Goal: Navigation & Orientation: Find specific page/section

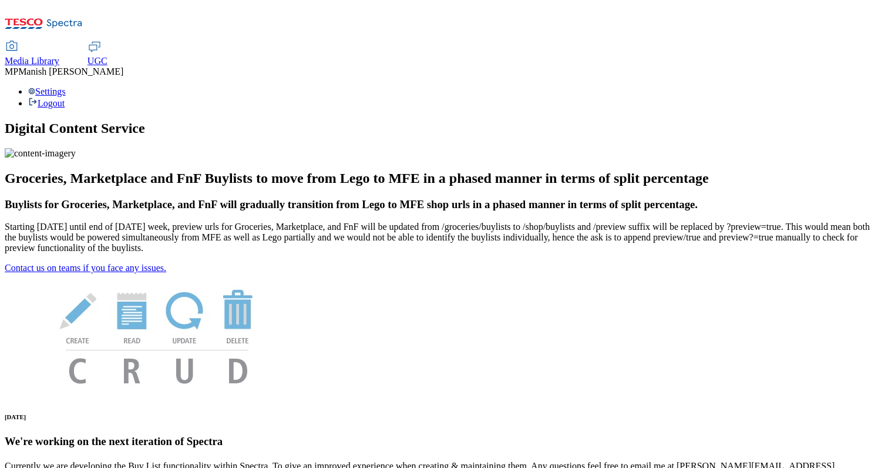
click at [108, 56] on span "UGC" at bounding box center [98, 61] width 20 height 10
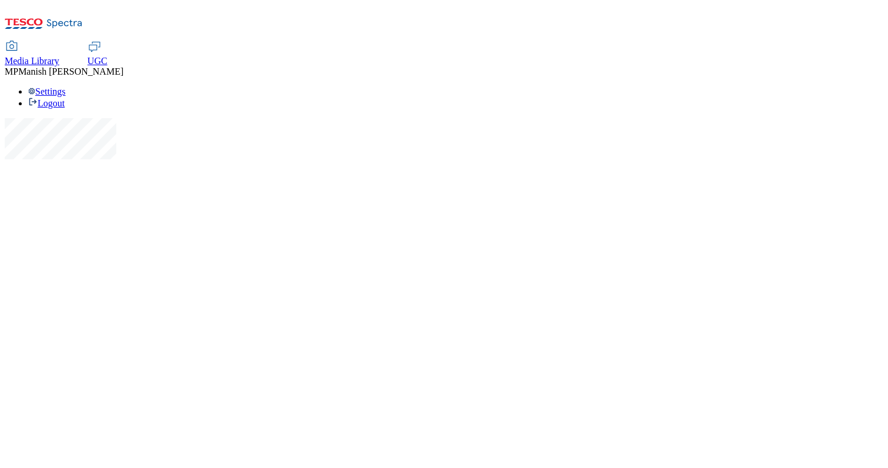
click at [59, 56] on span "Media Library" at bounding box center [32, 61] width 55 height 10
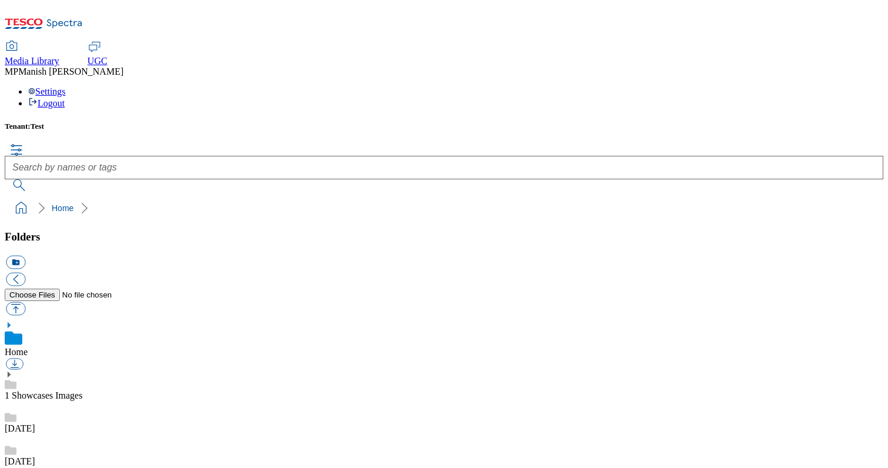
scroll to position [461, 0]
click at [35, 122] on h5 "Tenant: Test" at bounding box center [444, 126] width 879 height 9
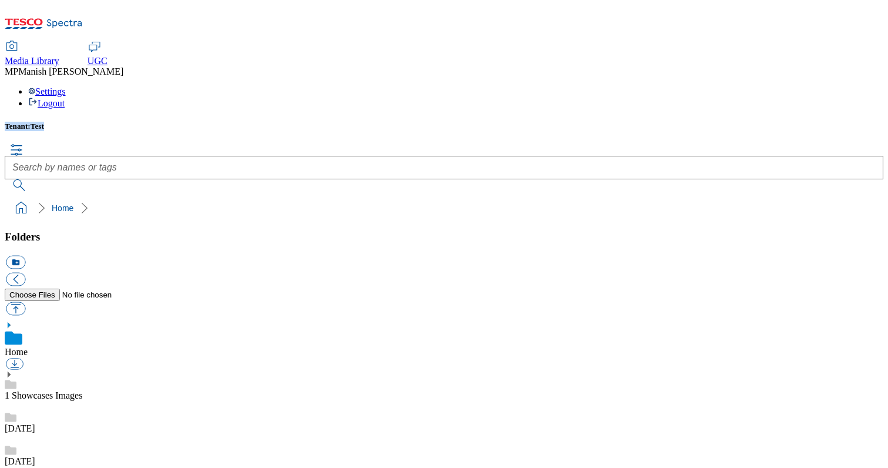
scroll to position [0, 0]
click at [80, 202] on icon "breadcrumb" at bounding box center [83, 208] width 7 height 12
click at [52, 203] on link "Home" at bounding box center [63, 207] width 22 height 9
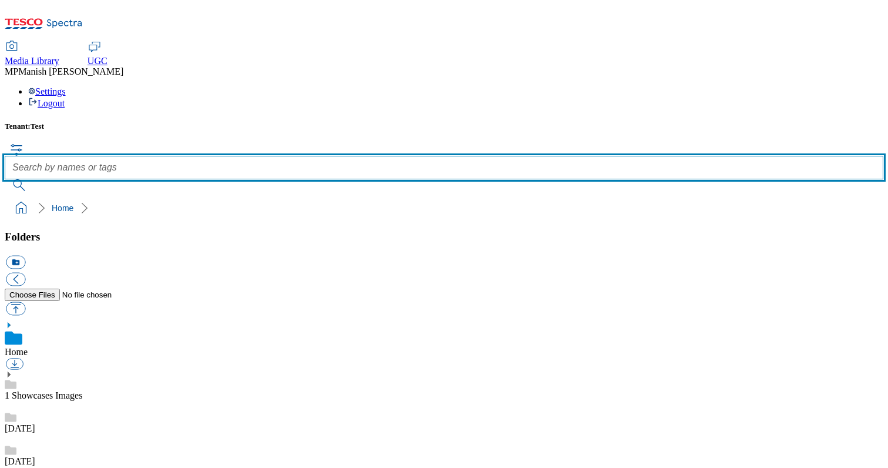
click at [425, 156] on input "text" at bounding box center [444, 168] width 879 height 24
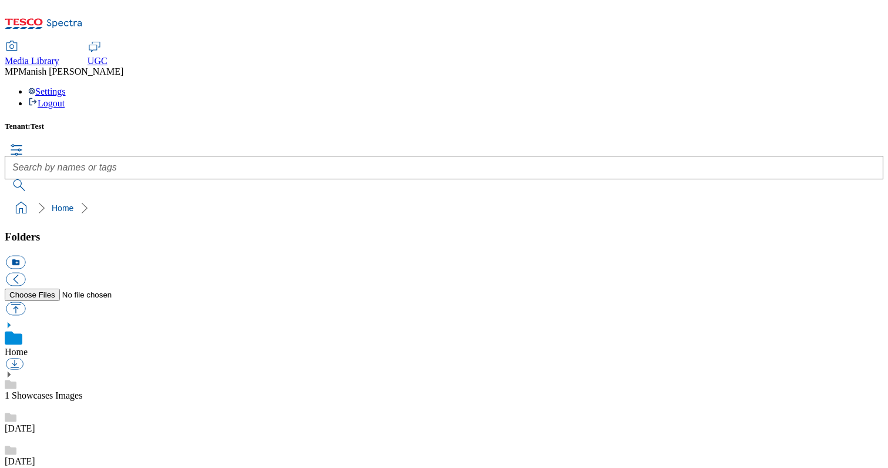
click at [850, 86] on div "Settings Logout" at bounding box center [444, 97] width 879 height 22
click at [795, 86] on li "Settings" at bounding box center [455, 91] width 855 height 11
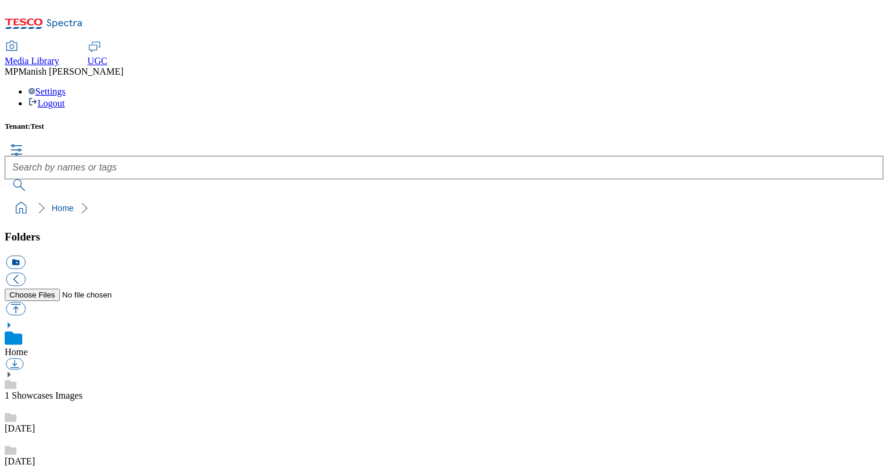
checkbox input "true"
click at [826, 66] on div "MP Manish Patti" at bounding box center [444, 71] width 879 height 11
click at [839, 86] on div "Settings Logout" at bounding box center [444, 97] width 879 height 22
click at [792, 89] on ul "Settings Logout" at bounding box center [444, 97] width 879 height 22
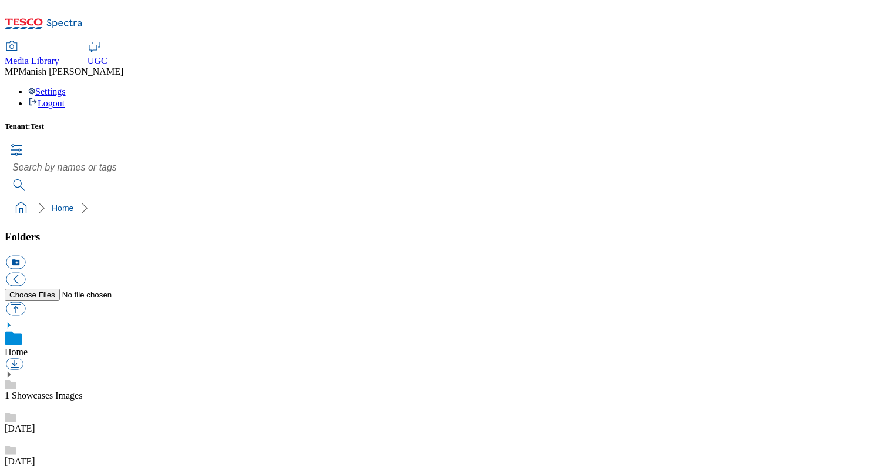
click at [825, 66] on div "MP Manish Patti" at bounding box center [444, 71] width 879 height 11
click at [123, 66] on span "Manish Patti" at bounding box center [70, 71] width 105 height 10
click at [864, 86] on div "Settings Logout" at bounding box center [444, 97] width 879 height 22
click at [65, 98] on link "Logout" at bounding box center [46, 103] width 36 height 10
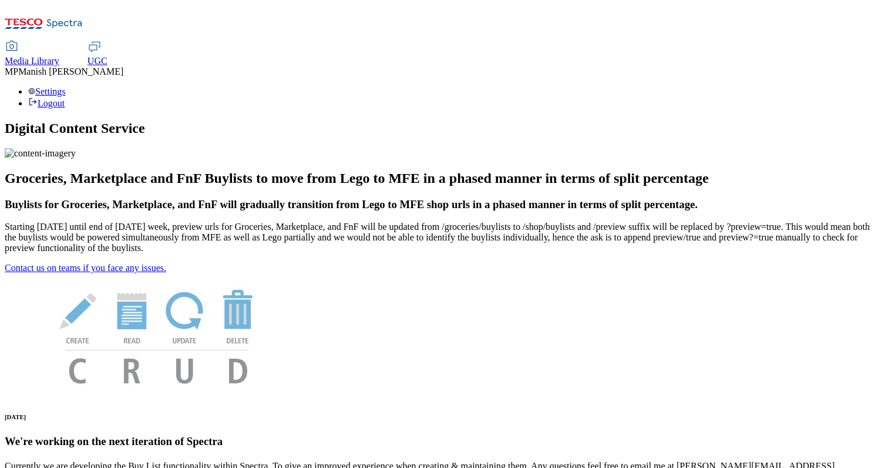
click at [59, 56] on span "Media Library" at bounding box center [32, 61] width 55 height 10
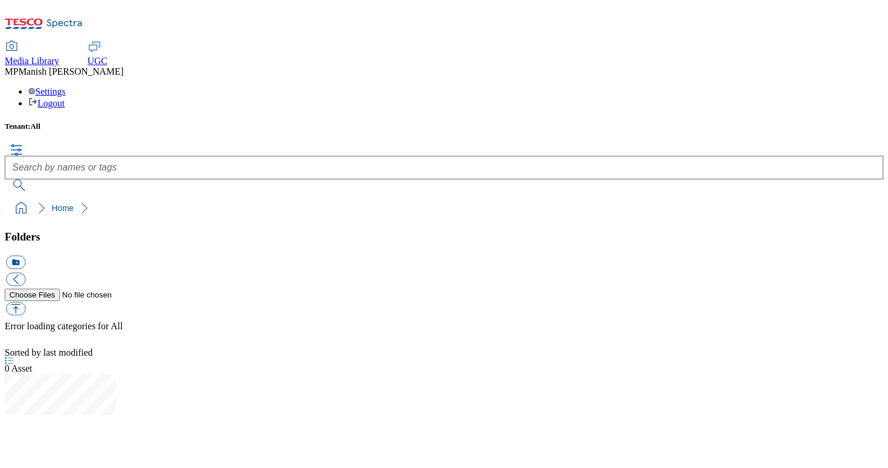
click at [38, 122] on span "All" at bounding box center [36, 126] width 10 height 9
click at [52, 202] on div "Home" at bounding box center [70, 208] width 36 height 12
click at [52, 203] on link "Home" at bounding box center [63, 207] width 22 height 9
click at [33, 122] on h5 "Tenant: All" at bounding box center [444, 126] width 879 height 9
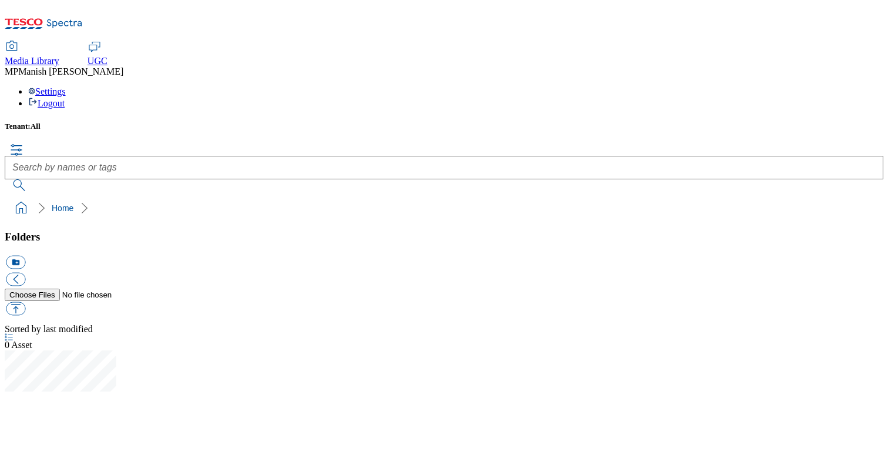
click at [33, 122] on h5 "Tenant: All" at bounding box center [444, 126] width 879 height 9
click at [21, 197] on ol "Home" at bounding box center [448, 208] width 872 height 22
click at [24, 197] on ol "Home" at bounding box center [448, 208] width 872 height 22
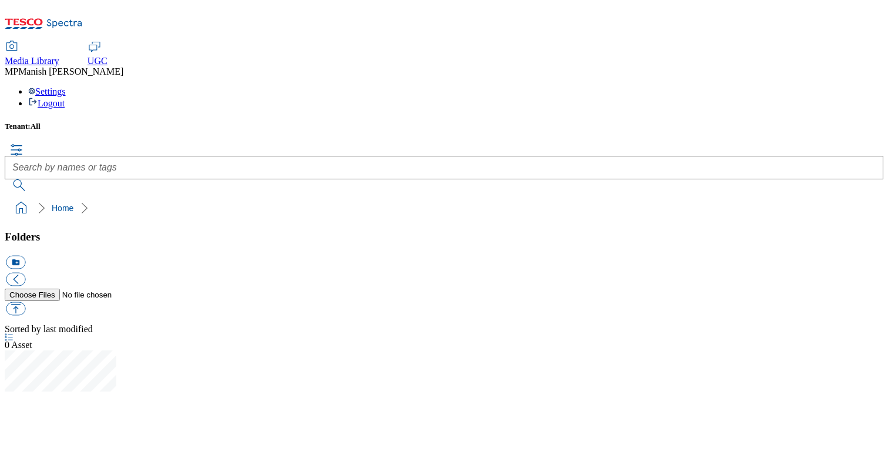
click at [55, 230] on div "Folders icon_new_folder" at bounding box center [444, 274] width 879 height 88
click at [43, 230] on div "Folders icon_new_folder" at bounding box center [444, 274] width 879 height 88
click at [816, 66] on div "MP [PERSON_NAME]" at bounding box center [444, 71] width 879 height 11
click at [831, 86] on div "Settings Logout" at bounding box center [444, 97] width 879 height 22
click at [797, 86] on li "Settings" at bounding box center [455, 91] width 855 height 11
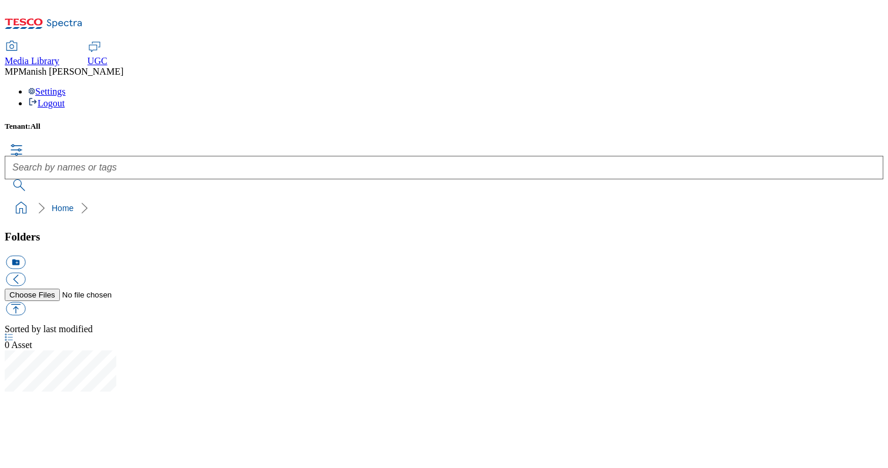
click at [462, 350] on div at bounding box center [444, 350] width 879 height 0
click at [817, 66] on div "MP [PERSON_NAME]" at bounding box center [444, 71] width 879 height 11
click at [845, 86] on div "Settings Logout" at bounding box center [444, 97] width 879 height 22
click at [65, 98] on link "Logout" at bounding box center [46, 103] width 36 height 10
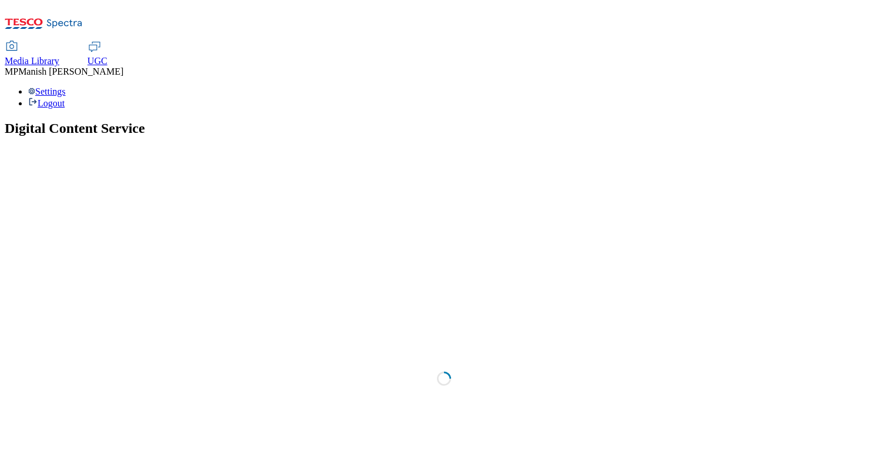
click at [815, 11] on div "Media Library UGC MP Manish Patti Settings Logout" at bounding box center [444, 57] width 879 height 104
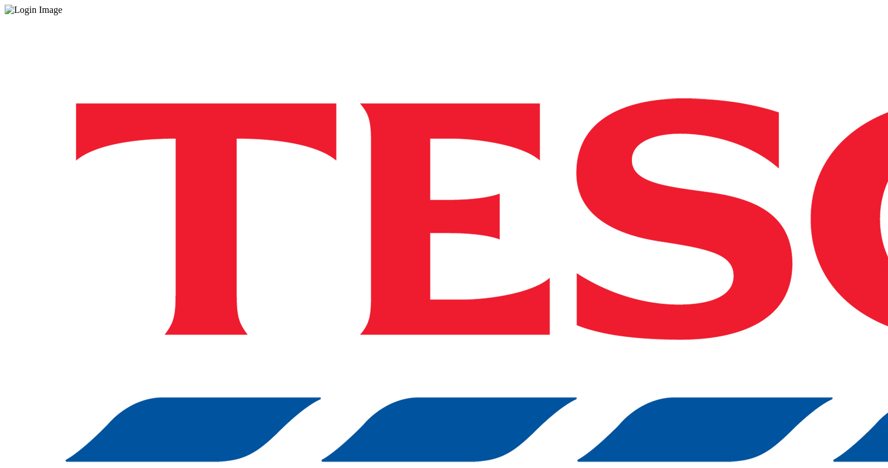
click at [619, 294] on div "Log in to the Spectra’s dashboard using Tesco’s credentials. If you don’t have …" at bounding box center [444, 307] width 879 height 584
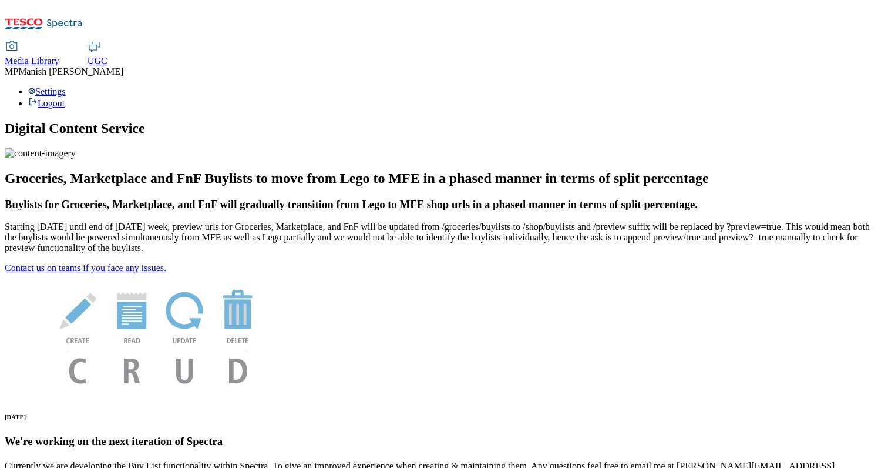
click at [59, 56] on span "Media Library" at bounding box center [32, 61] width 55 height 10
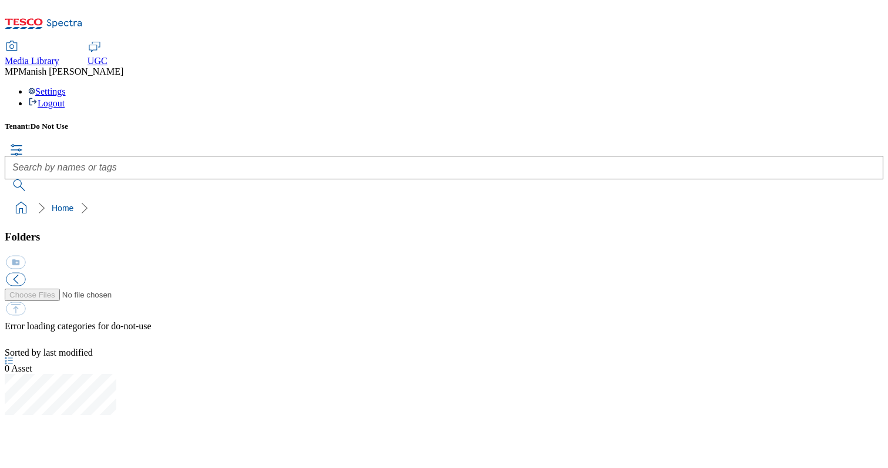
click at [52, 122] on span "Do Not Use" at bounding box center [50, 126] width 38 height 9
click at [139, 243] on div "Folders icon_new_folder Error loading categories for do-not-use" at bounding box center [444, 288] width 879 height 117
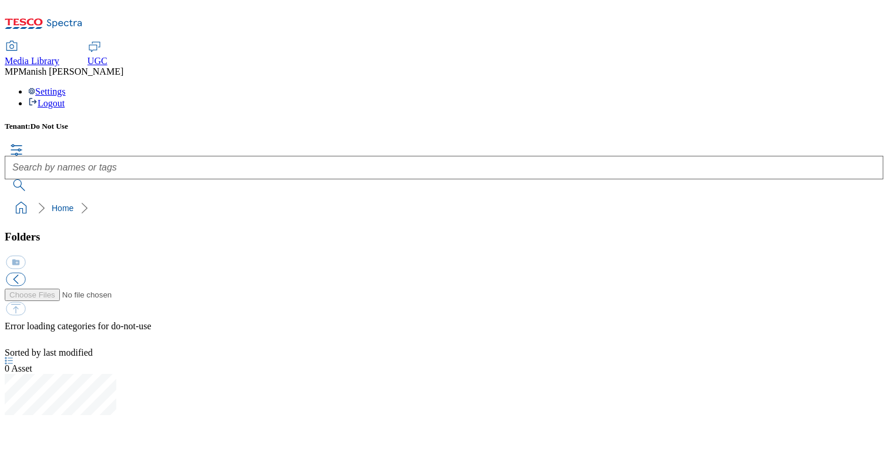
click at [831, 86] on div "Settings Logout" at bounding box center [444, 97] width 879 height 22
click at [823, 66] on div "MP [PERSON_NAME]" at bounding box center [444, 71] width 879 height 11
click at [123, 66] on span "[PERSON_NAME]" at bounding box center [70, 71] width 105 height 10
click at [840, 86] on div "Settings Logout" at bounding box center [444, 97] width 879 height 22
click at [65, 98] on link "Logout" at bounding box center [46, 103] width 36 height 10
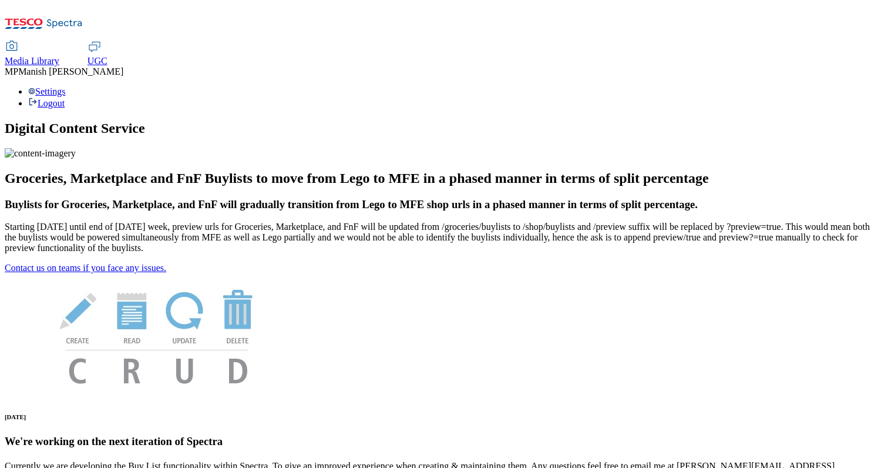
click at [59, 56] on div "Media Library" at bounding box center [32, 61] width 55 height 11
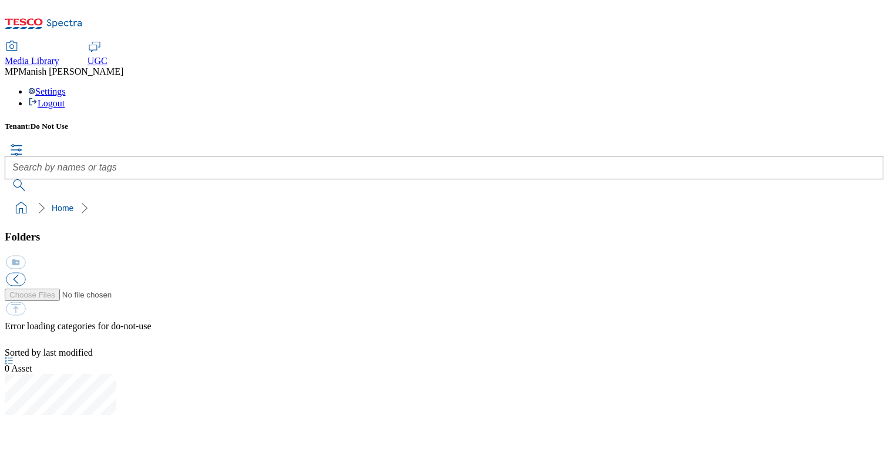
click at [829, 86] on div "Settings Logout" at bounding box center [444, 97] width 879 height 22
click at [123, 66] on span "[PERSON_NAME]" at bounding box center [70, 71] width 105 height 10
click at [853, 86] on div "Settings Logout" at bounding box center [444, 97] width 879 height 22
click at [783, 86] on li "Settings" at bounding box center [455, 91] width 855 height 11
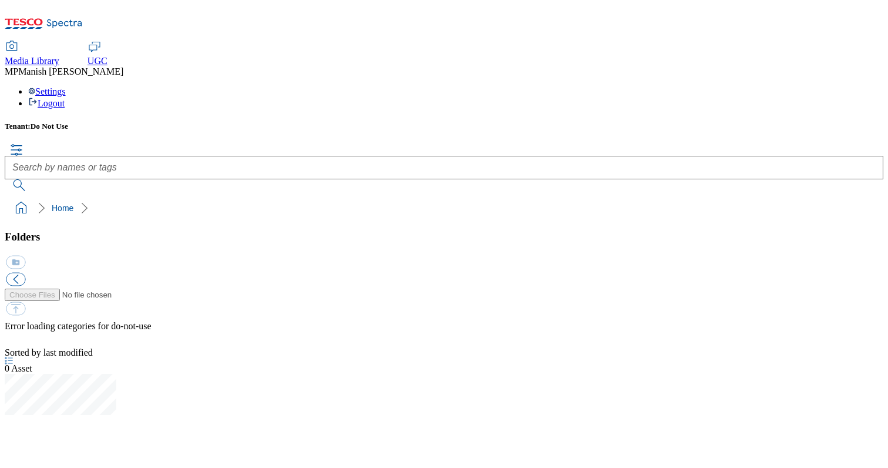
click at [52, 202] on div "Home" at bounding box center [70, 208] width 36 height 12
click at [52, 203] on link "Home" at bounding box center [63, 207] width 22 height 9
click at [123, 66] on span "[PERSON_NAME]" at bounding box center [70, 71] width 105 height 10
click at [18, 66] on span "MP" at bounding box center [12, 71] width 14 height 10
click at [830, 86] on div "Settings Logout" at bounding box center [444, 97] width 879 height 22
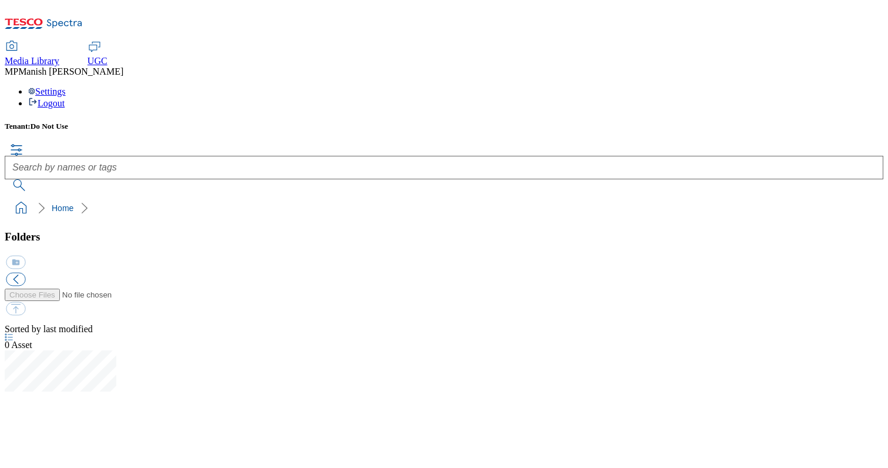
click at [830, 86] on div "Settings Logout" at bounding box center [444, 97] width 879 height 22
click at [835, 86] on div "Settings Logout" at bounding box center [444, 97] width 879 height 22
click at [785, 86] on ul "Settings Logout" at bounding box center [444, 97] width 879 height 22
click at [816, 66] on div "MP [PERSON_NAME]" at bounding box center [444, 71] width 879 height 11
click at [123, 66] on span "[PERSON_NAME]" at bounding box center [70, 71] width 105 height 10
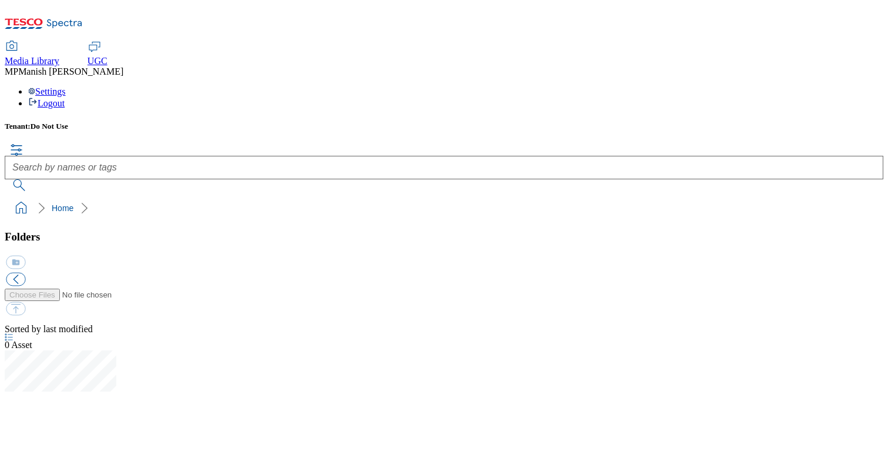
click at [123, 66] on span "[PERSON_NAME]" at bounding box center [70, 71] width 105 height 10
click at [860, 86] on div "Settings Logout" at bounding box center [444, 97] width 879 height 22
click at [65, 98] on link "Logout" at bounding box center [46, 103] width 36 height 10
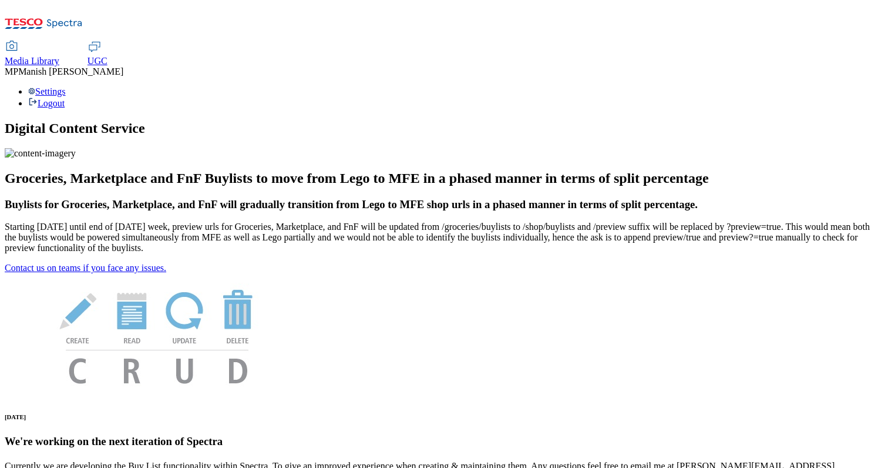
click at [59, 56] on span "Media Library" at bounding box center [32, 61] width 55 height 10
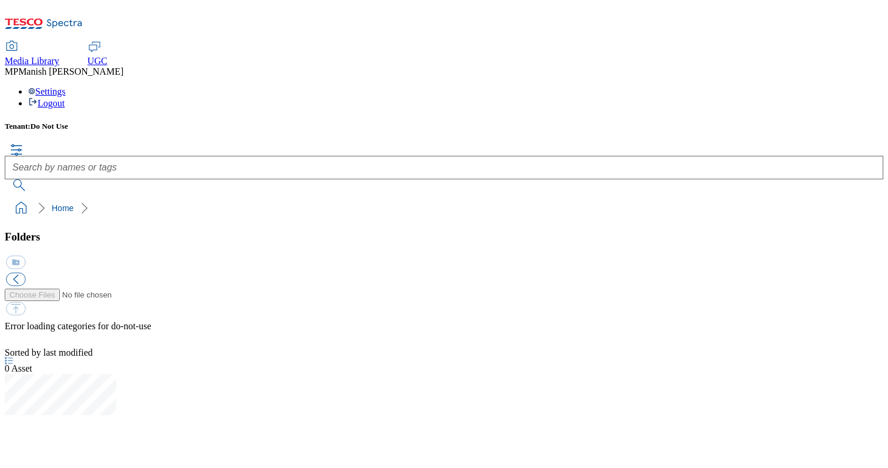
click at [123, 66] on span "Manish Patti" at bounding box center [70, 71] width 105 height 10
click at [860, 11] on div "Media Library UGC MP Manish Patti Settings Logout" at bounding box center [444, 57] width 879 height 104
click at [860, 86] on div "Settings Logout" at bounding box center [444, 97] width 879 height 22
click at [65, 98] on link "Logout" at bounding box center [46, 103] width 36 height 10
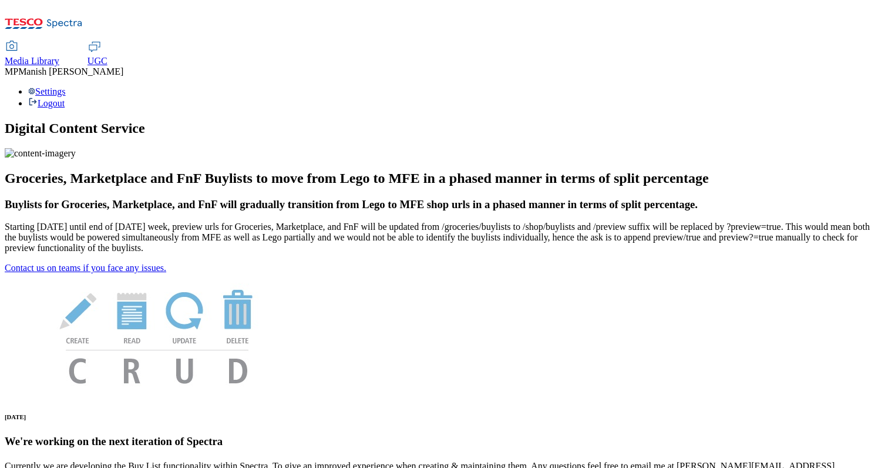
click at [59, 56] on span "Media Library" at bounding box center [32, 61] width 55 height 10
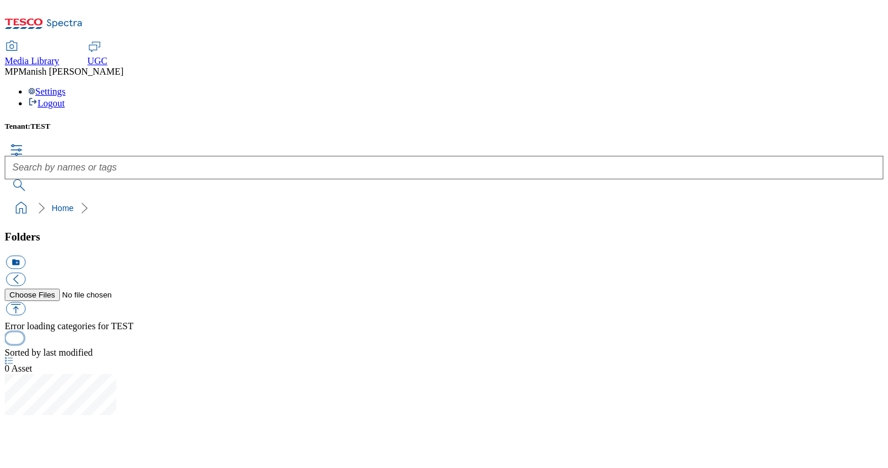
click at [24, 343] on button "button" at bounding box center [15, 337] width 18 height 11
click at [123, 66] on span "Manish Patti" at bounding box center [70, 71] width 105 height 10
click at [830, 86] on div "Settings Logout" at bounding box center [444, 97] width 879 height 22
click at [796, 86] on li "Settings" at bounding box center [455, 91] width 855 height 11
click at [108, 56] on span "UGC" at bounding box center [98, 61] width 20 height 10
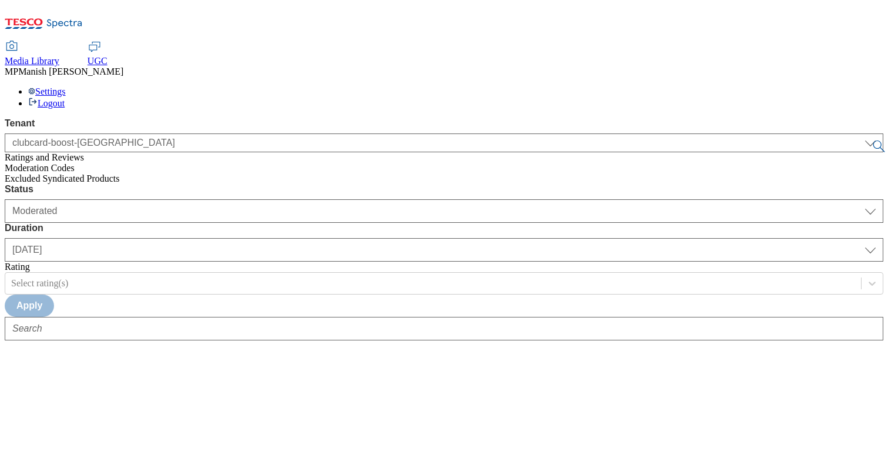
click at [75, 163] on span "Moderation Codes" at bounding box center [40, 168] width 70 height 10
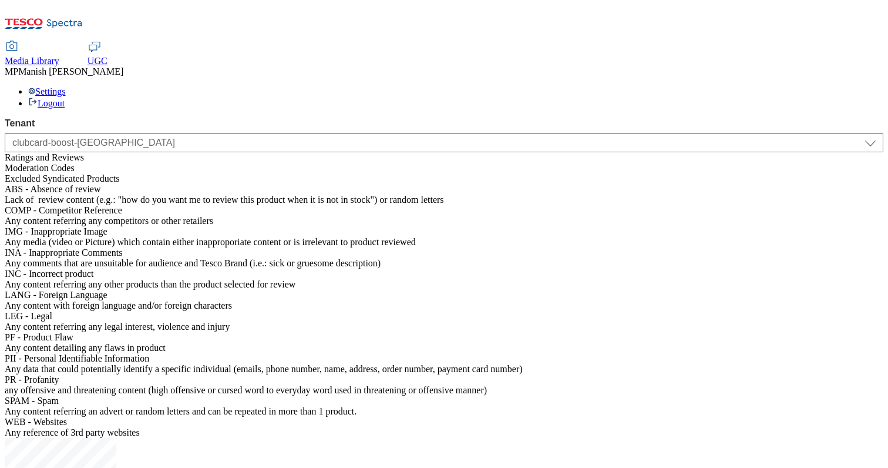
click at [90, 152] on div "Ratings and Reviews" at bounding box center [444, 157] width 879 height 11
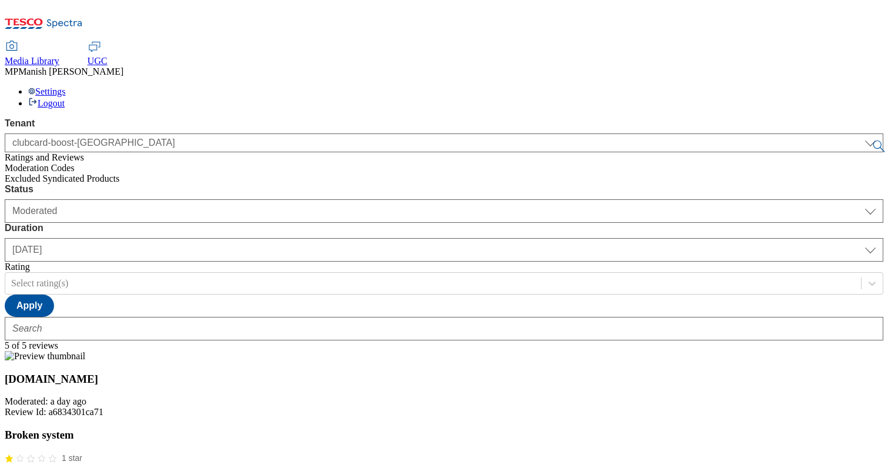
click at [118, 175] on span "Excluded Syndicated Products" at bounding box center [62, 178] width 115 height 10
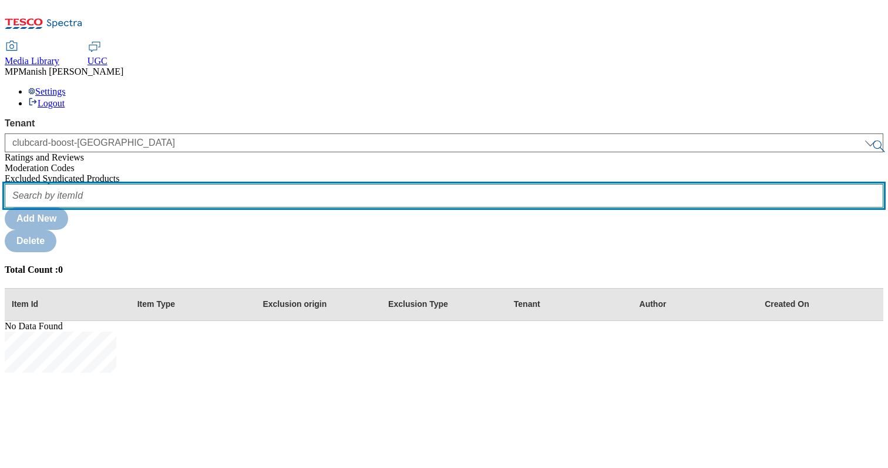
click at [308, 184] on input "text" at bounding box center [444, 196] width 879 height 24
type input "tesco"
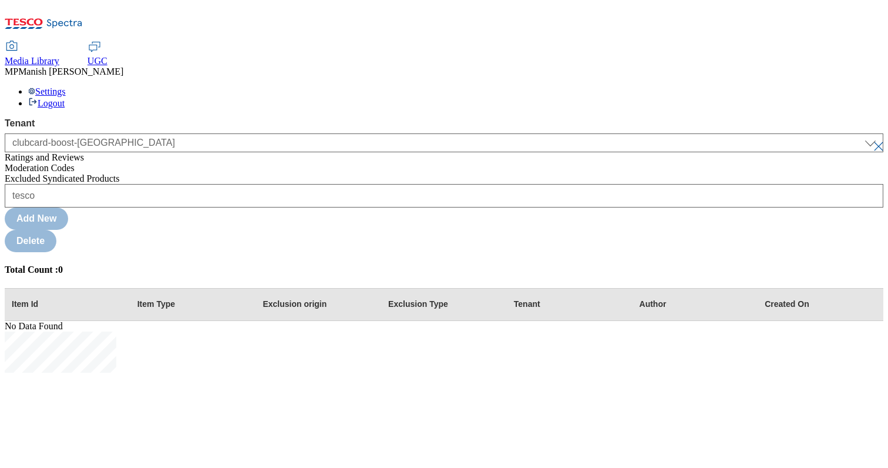
click at [123, 66] on span "Manish Patti" at bounding box center [70, 71] width 105 height 10
click at [844, 86] on div "Settings Logout" at bounding box center [444, 97] width 879 height 22
click at [65, 98] on link "Logout" at bounding box center [46, 103] width 36 height 10
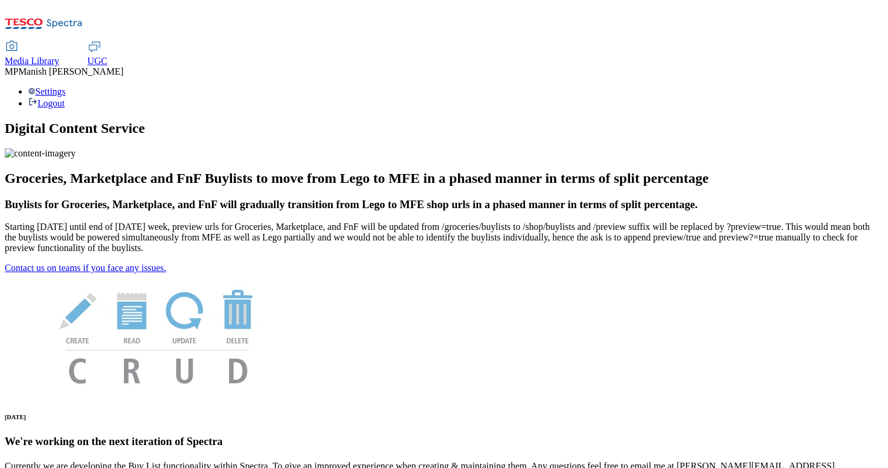
click at [59, 56] on span "Media Library" at bounding box center [32, 61] width 55 height 10
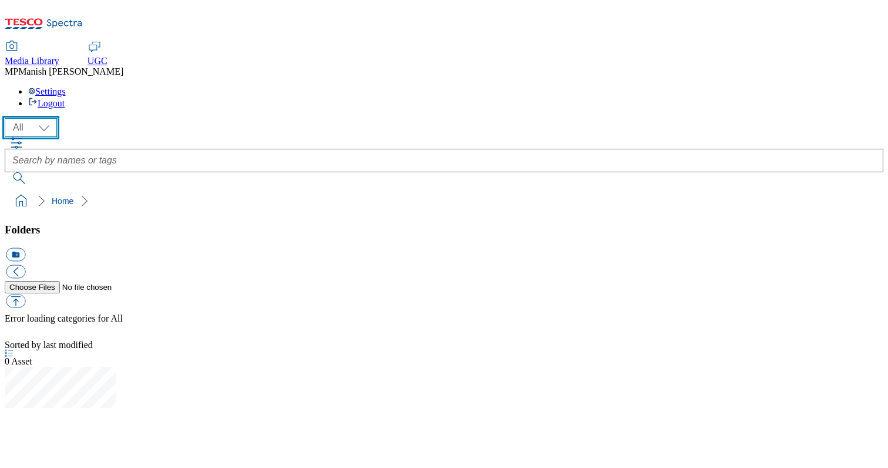
click at [53, 118] on select "All Test" at bounding box center [31, 127] width 52 height 19
click at [8, 118] on select "All Test" at bounding box center [31, 127] width 52 height 19
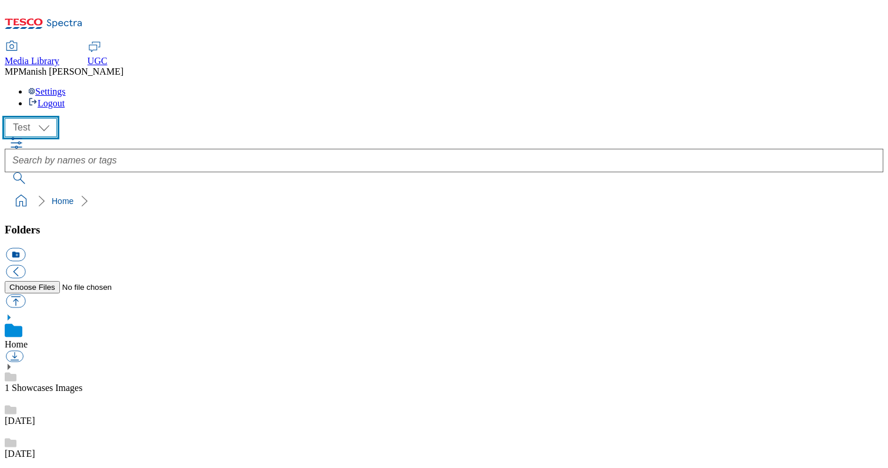
click at [47, 118] on select "All Test" at bounding box center [31, 127] width 52 height 19
click at [8, 118] on select "All Test" at bounding box center [31, 127] width 52 height 19
click at [48, 118] on select "All Test" at bounding box center [31, 127] width 52 height 19
click at [85, 424] on div "[DATE]" at bounding box center [444, 440] width 879 height 33
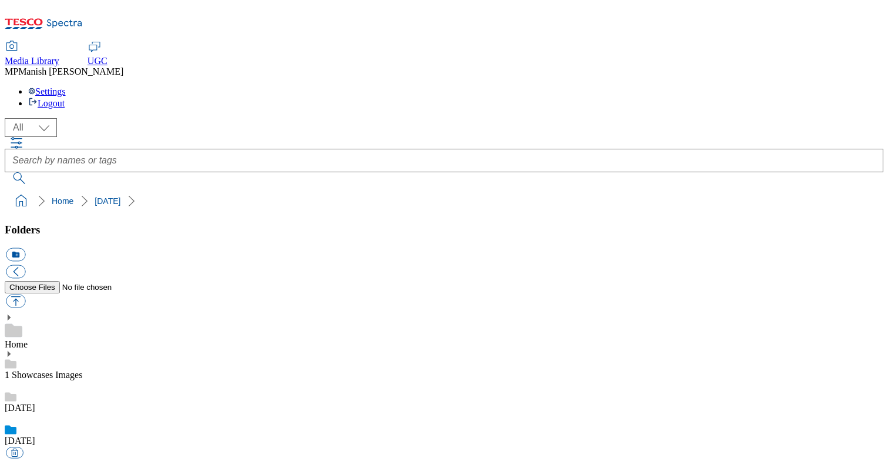
click at [85, 313] on div "Home" at bounding box center [444, 331] width 879 height 36
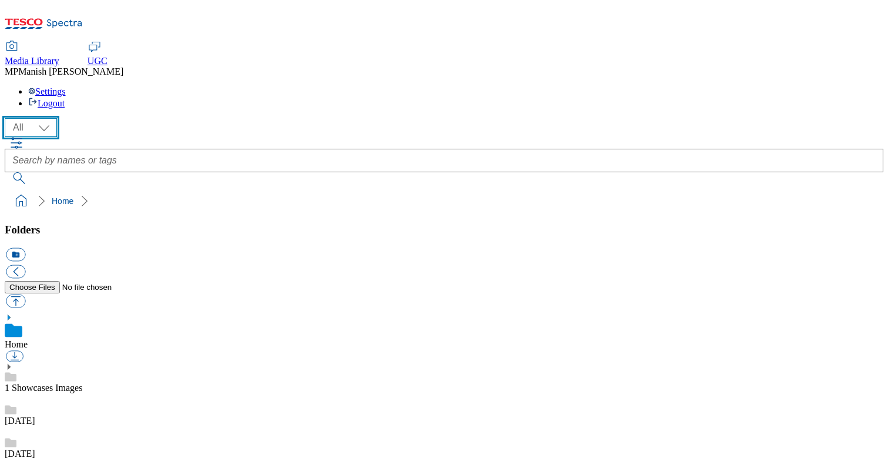
click at [46, 118] on select "All Test" at bounding box center [31, 127] width 52 height 19
click at [8, 118] on select "All Test" at bounding box center [31, 127] width 52 height 19
click at [45, 118] on select "All Test" at bounding box center [31, 127] width 52 height 19
click at [8, 118] on select "All Test" at bounding box center [31, 127] width 52 height 19
click at [52, 118] on select "All Test" at bounding box center [31, 127] width 52 height 19
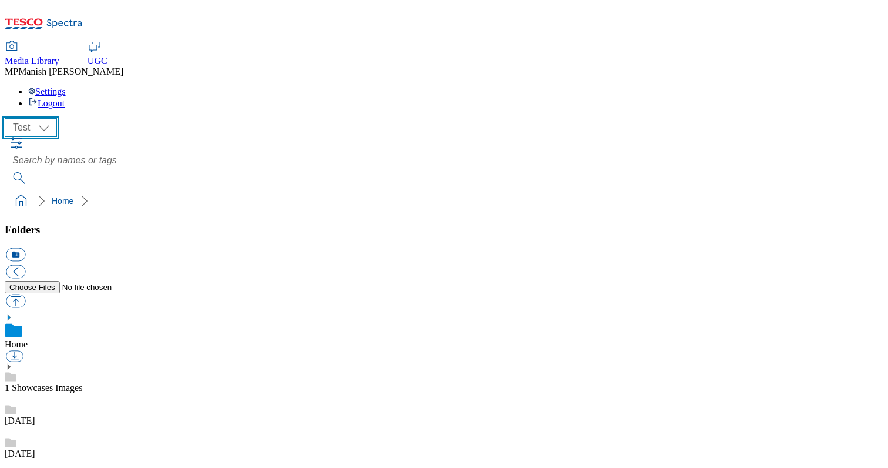
select select "All"
click at [8, 118] on select "All Test" at bounding box center [31, 127] width 52 height 19
click at [13, 311] on icon at bounding box center [9, 315] width 8 height 8
click at [13, 313] on icon at bounding box center [9, 317] width 8 height 8
click at [13, 311] on icon at bounding box center [9, 315] width 8 height 8
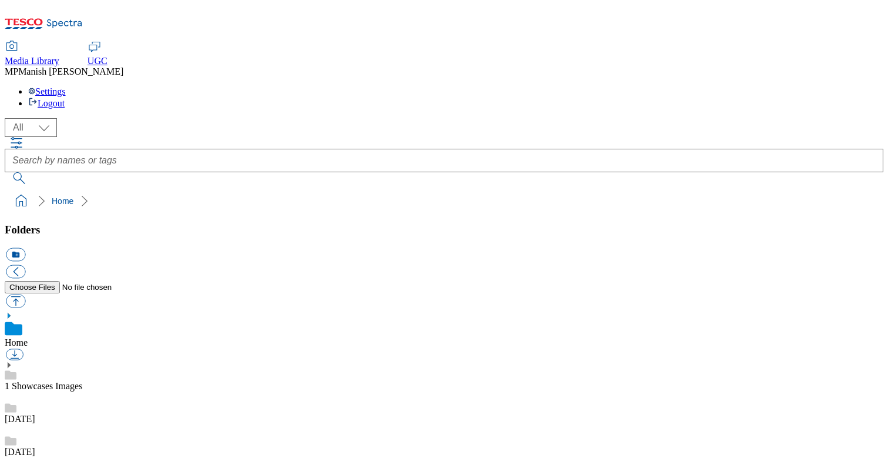
click at [13, 311] on icon at bounding box center [9, 315] width 8 height 8
click at [52, 196] on link "Home" at bounding box center [63, 200] width 22 height 9
